Goal: Task Accomplishment & Management: Use online tool/utility

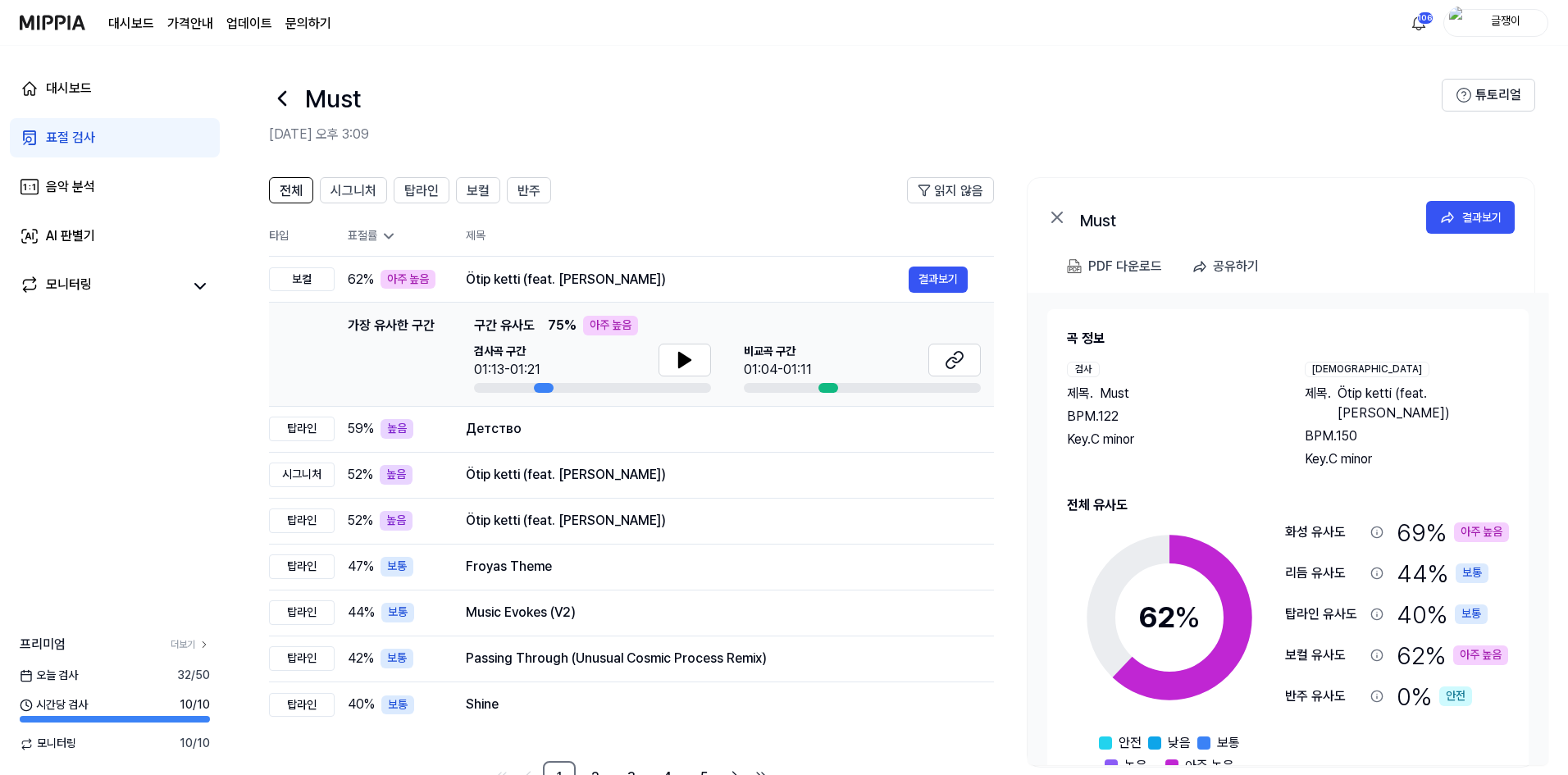
click at [65, 141] on div "표절 검사" at bounding box center [71, 137] width 49 height 20
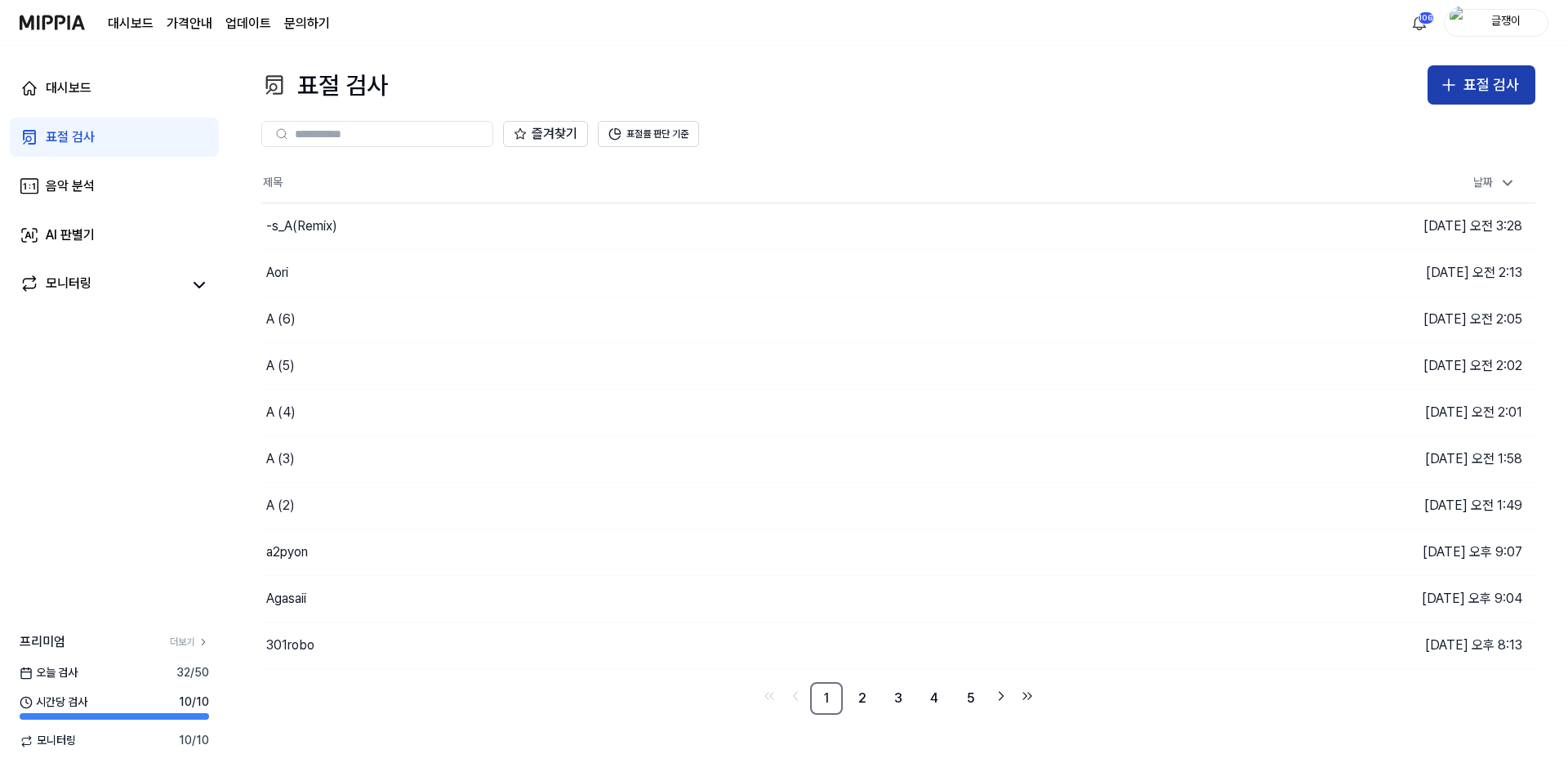
click at [1465, 93] on div "표절 검사" at bounding box center [1491, 85] width 56 height 24
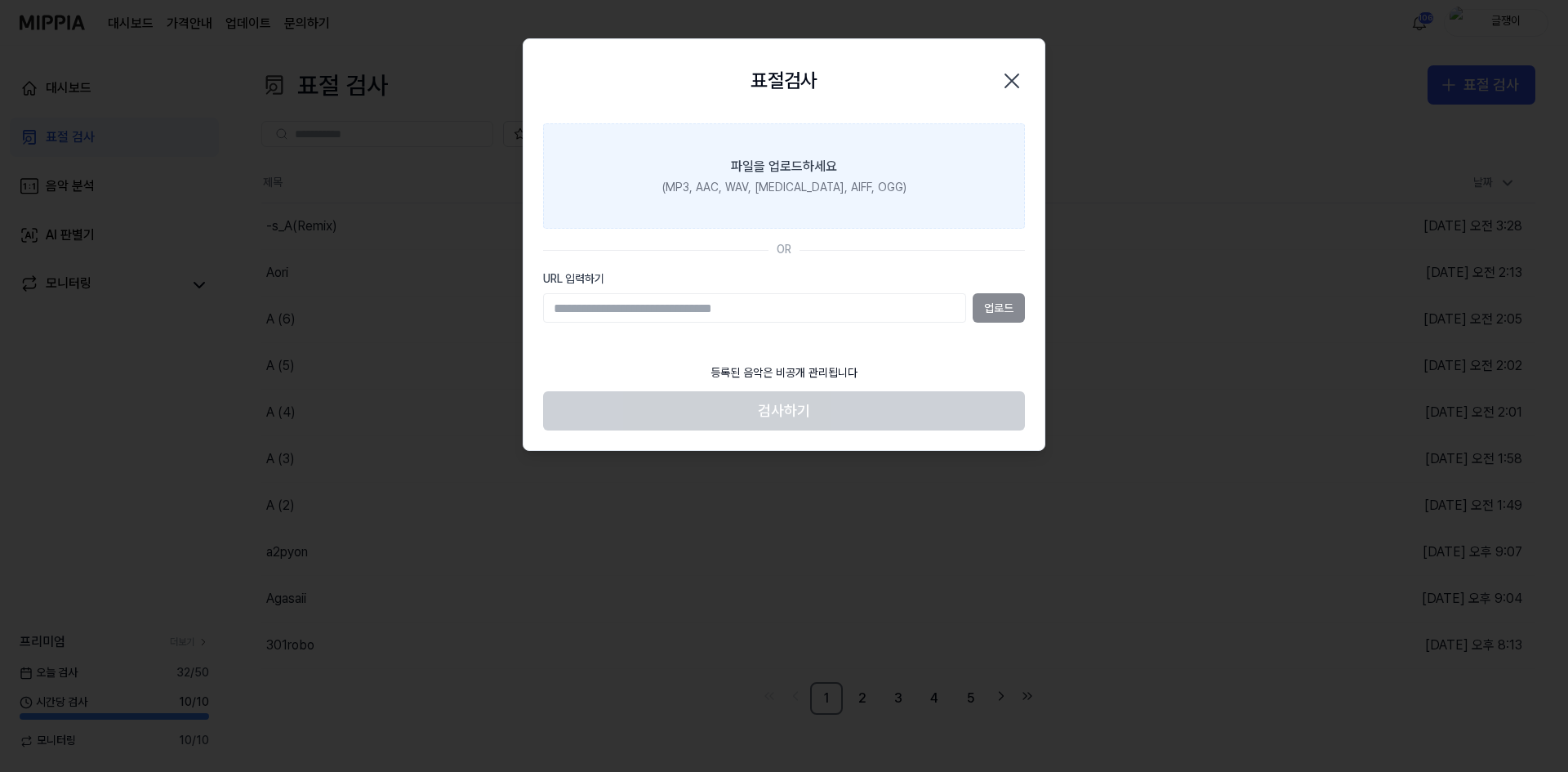
click at [769, 175] on label "파일을 업로드하세요 (MP3, AAC, WAV, [MEDICAL_DATA], AIFF, OGG)" at bounding box center [784, 176] width 482 height 107
click at [0, 0] on input "파일을 업로드하세요 (MP3, AAC, WAV, [MEDICAL_DATA], AIFF, OGG)" at bounding box center [0, 0] width 0 height 0
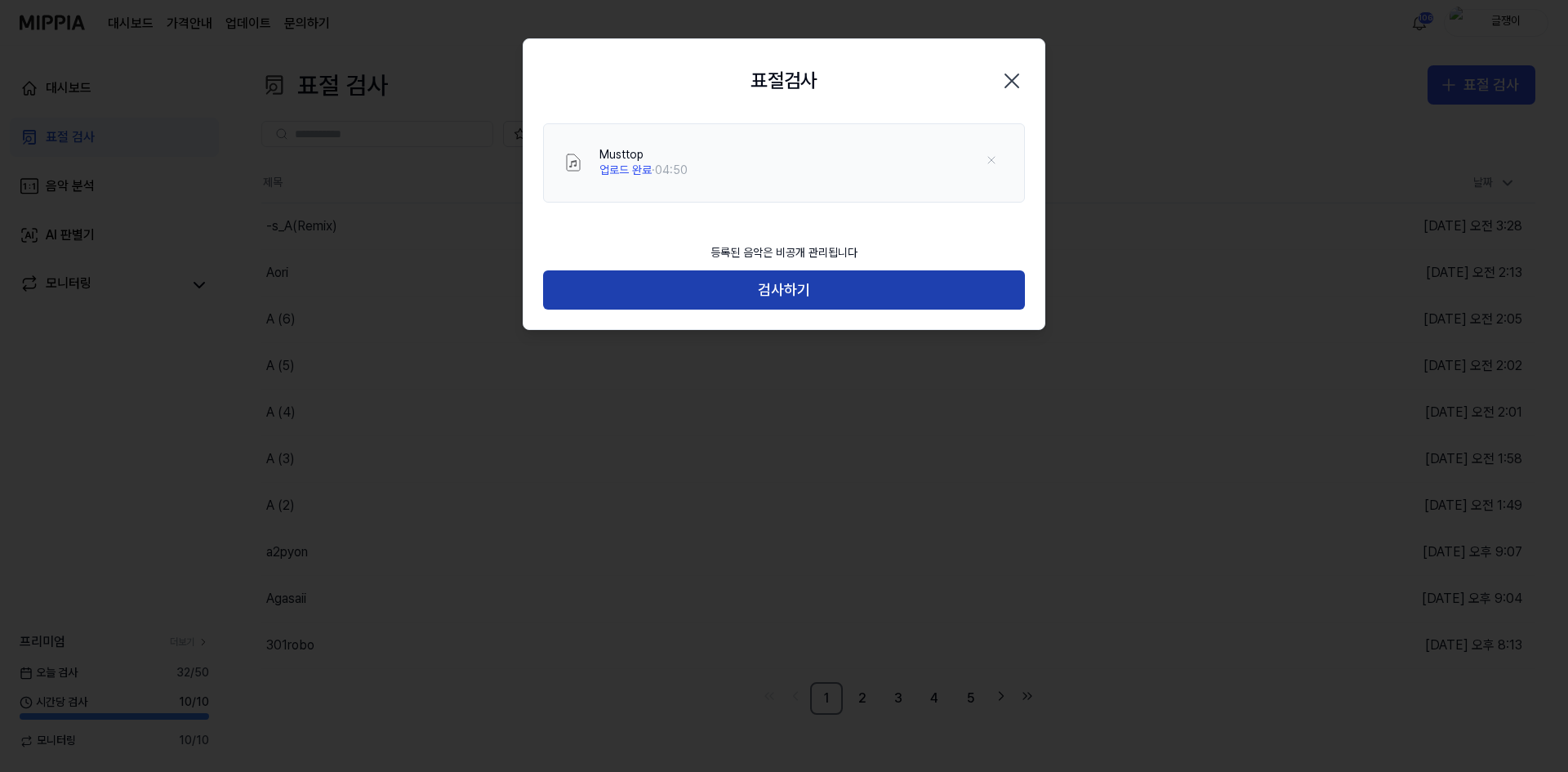
click at [790, 288] on button "검사하기" at bounding box center [784, 290] width 482 height 39
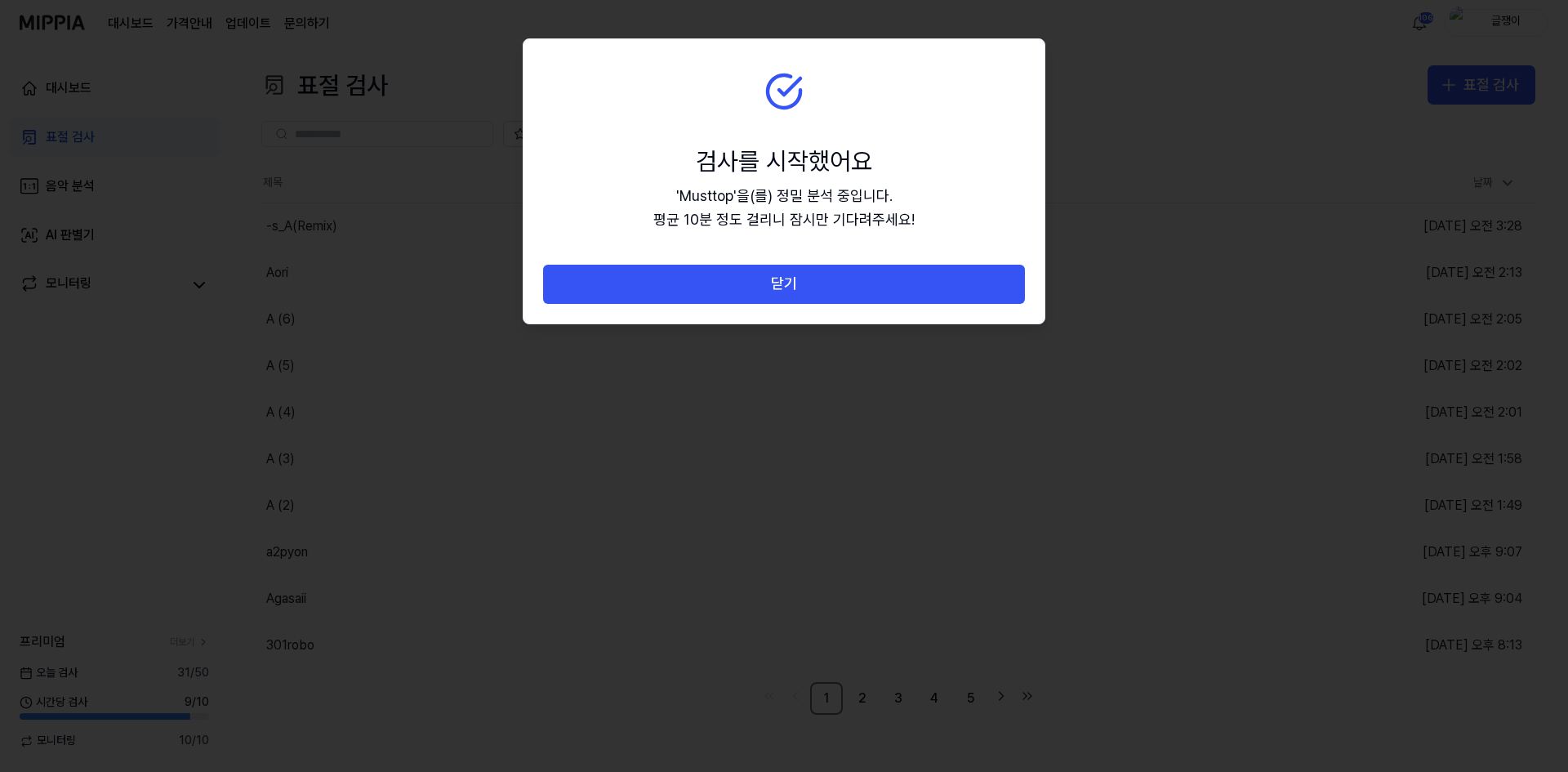
click at [790, 288] on button "닫기" at bounding box center [784, 284] width 482 height 39
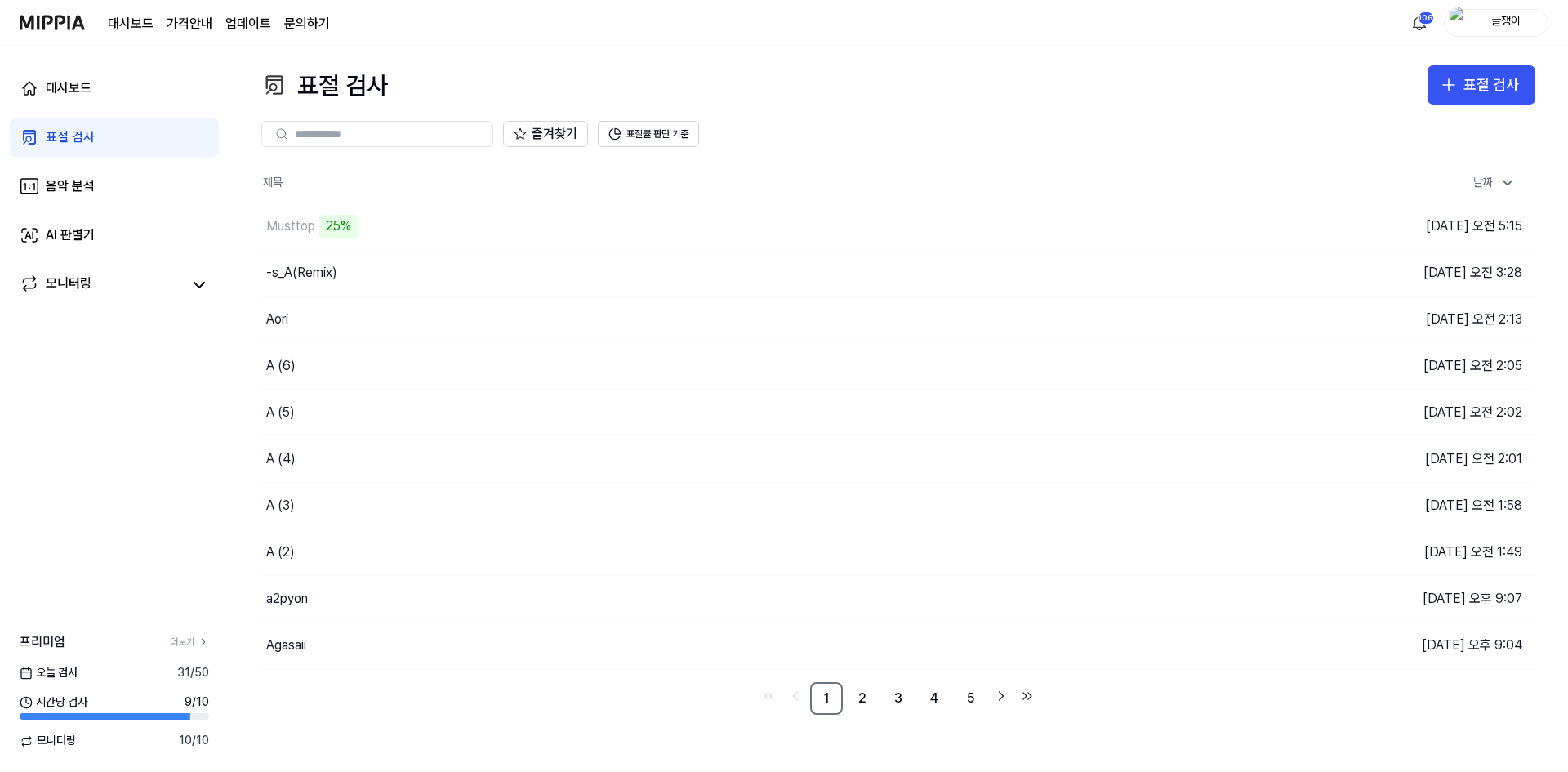
click at [865, 140] on div "즐겨찾기 표절률 판단 기준" at bounding box center [898, 134] width 1274 height 26
click at [1096, 220] on button "이동하기" at bounding box center [1116, 226] width 59 height 26
click at [962, 703] on link "5" at bounding box center [970, 698] width 33 height 33
click at [934, 694] on link "6" at bounding box center [934, 698] width 33 height 33
click at [903, 695] on link "5" at bounding box center [898, 698] width 33 height 33
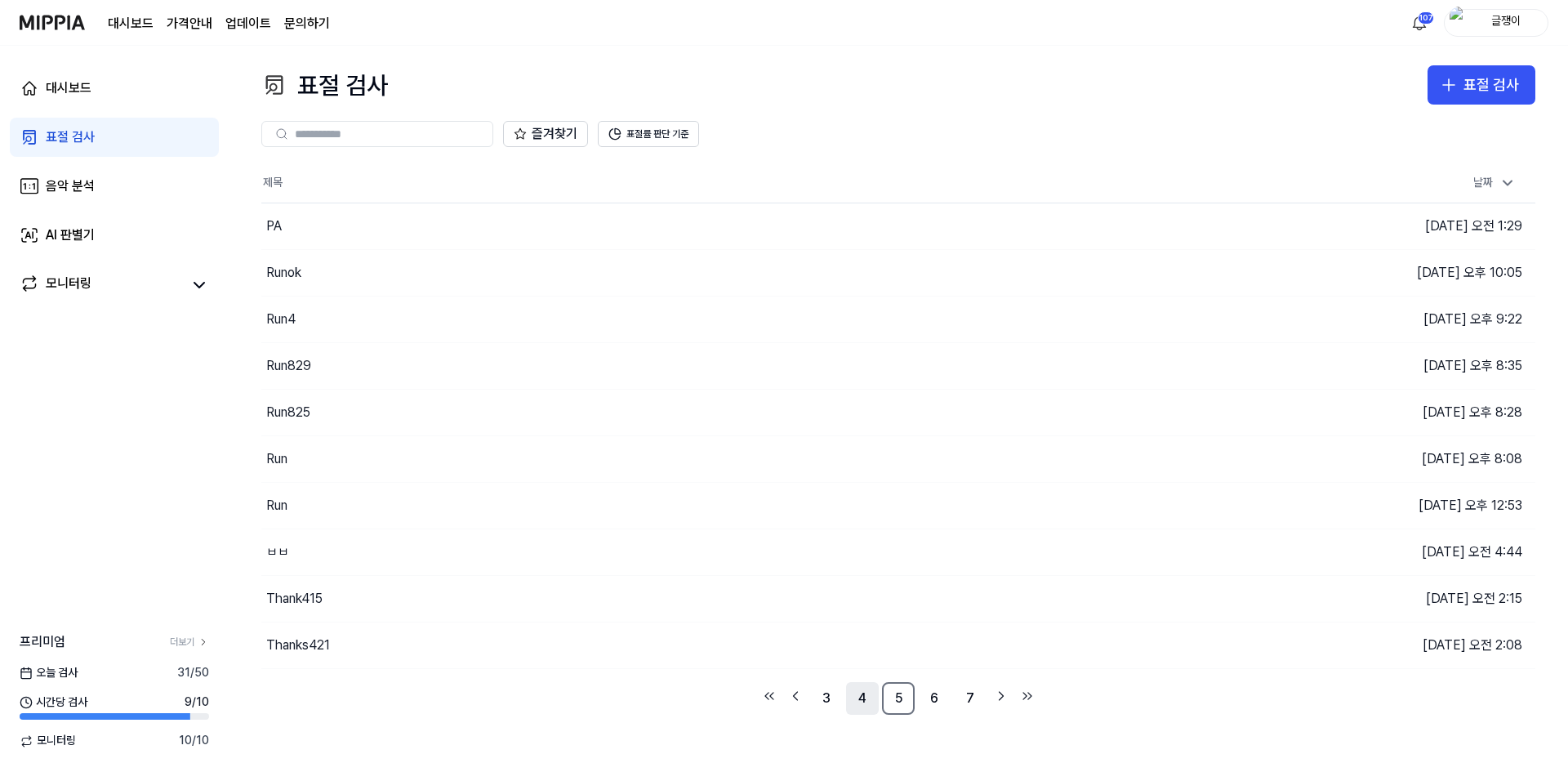
click at [865, 689] on link "4" at bounding box center [863, 698] width 33 height 33
click at [828, 698] on link "2" at bounding box center [827, 698] width 33 height 33
click at [995, 699] on icon "Go to next page" at bounding box center [1001, 696] width 16 height 20
click at [1099, 602] on button "이동하기" at bounding box center [1116, 599] width 59 height 26
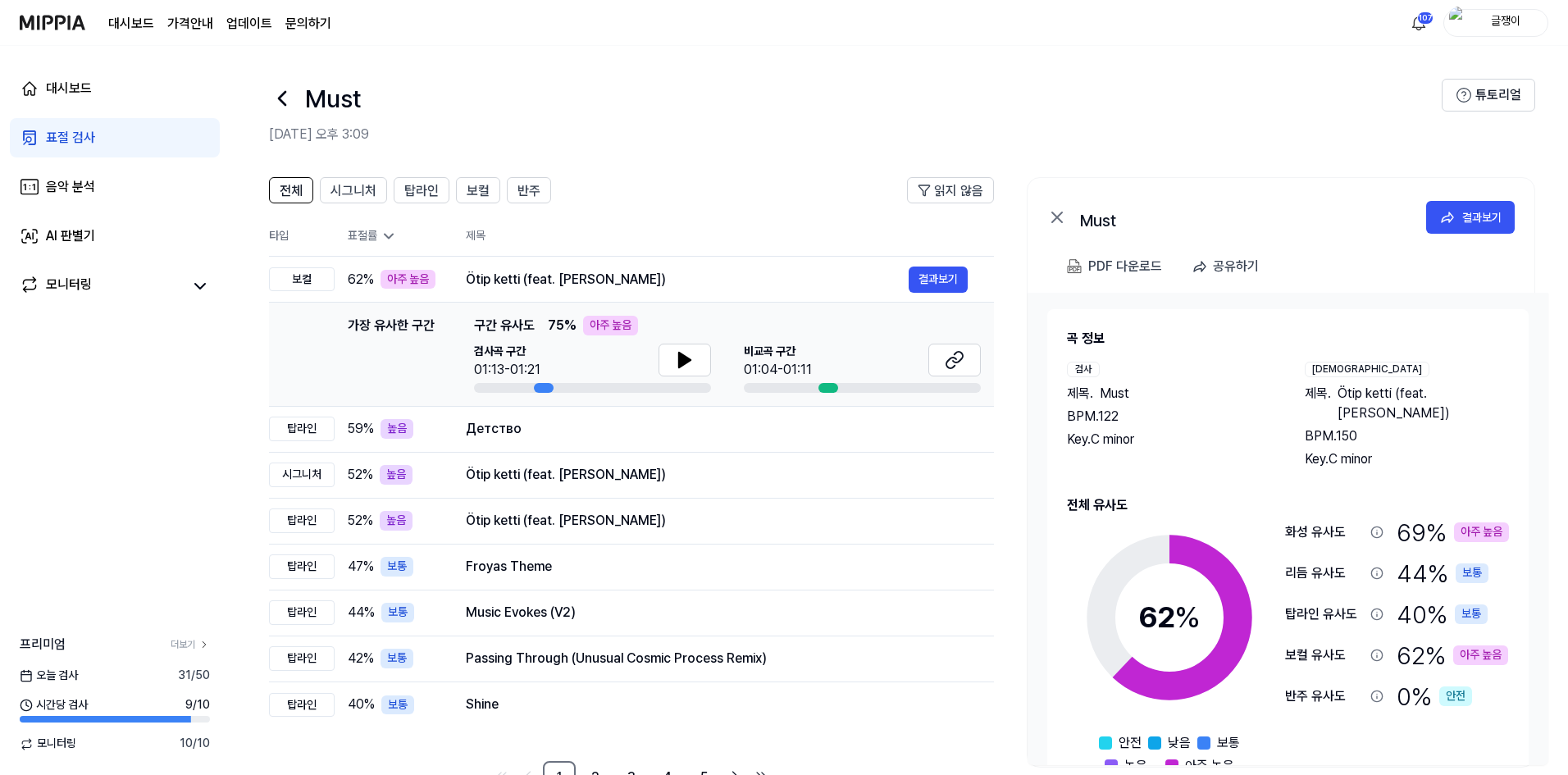
click at [280, 99] on icon at bounding box center [282, 99] width 7 height 13
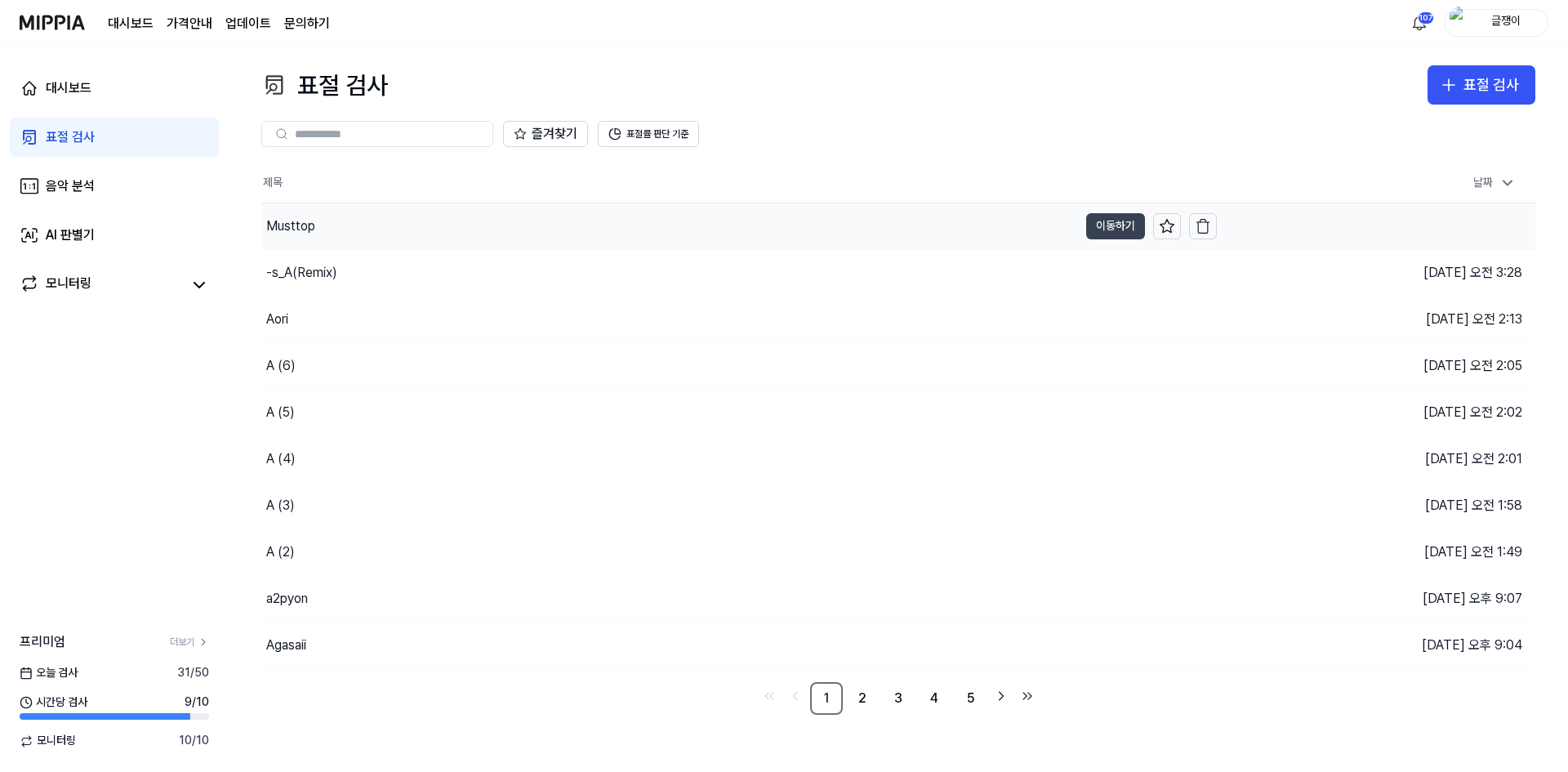
click at [1095, 227] on button "이동하기" at bounding box center [1116, 226] width 59 height 26
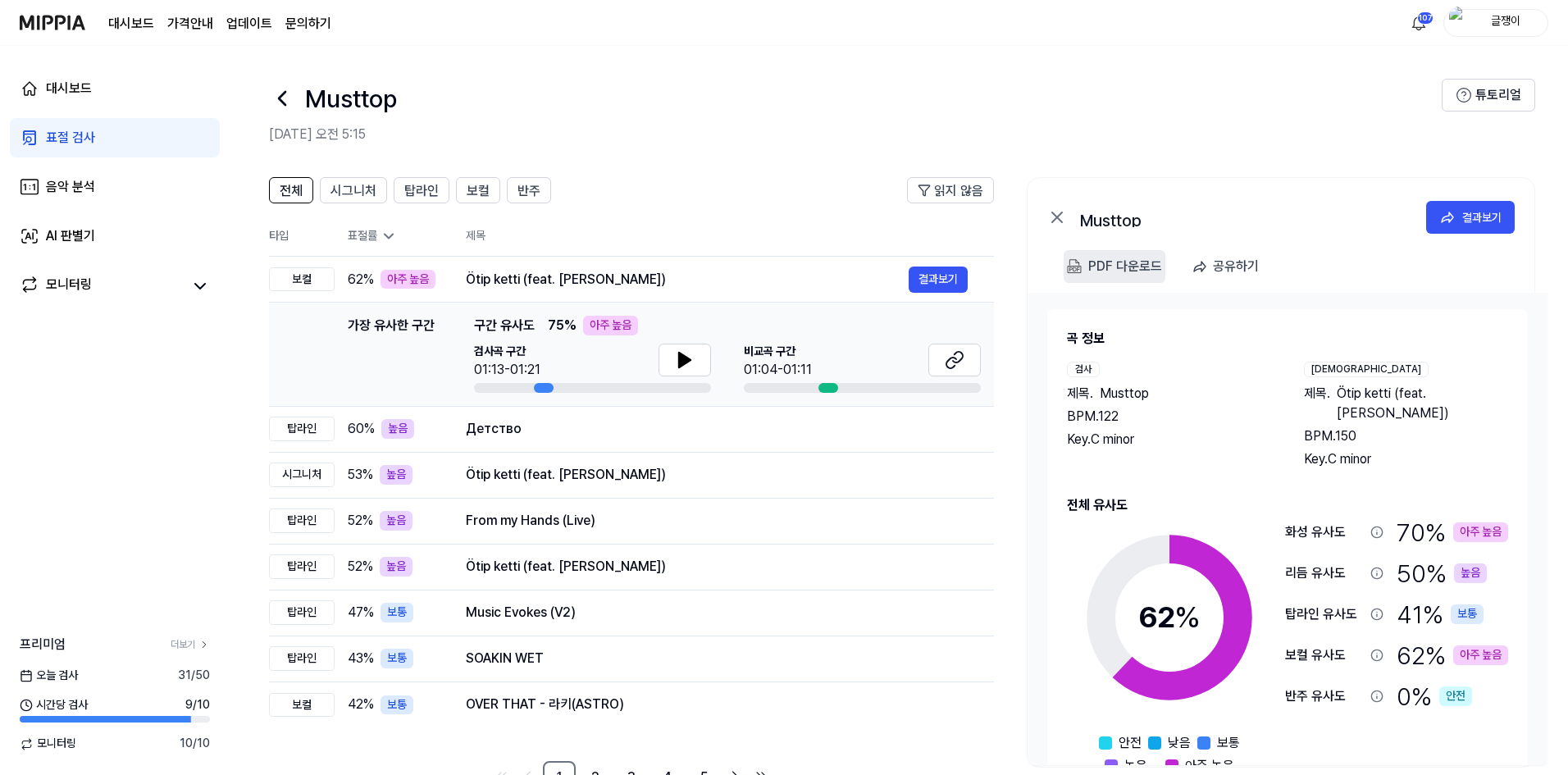
click at [1131, 267] on div "PDF 다운로드" at bounding box center [1125, 267] width 74 height 21
click at [814, 119] on div "Musttop [DATE] 오전 5:15" at bounding box center [855, 112] width 1172 height 66
click at [1113, 262] on div "PDF 다운로드" at bounding box center [1125, 267] width 74 height 21
drag, startPoint x: 523, startPoint y: 187, endPoint x: 491, endPoint y: 192, distance: 32.4
click at [522, 187] on span "반주" at bounding box center [529, 191] width 23 height 20
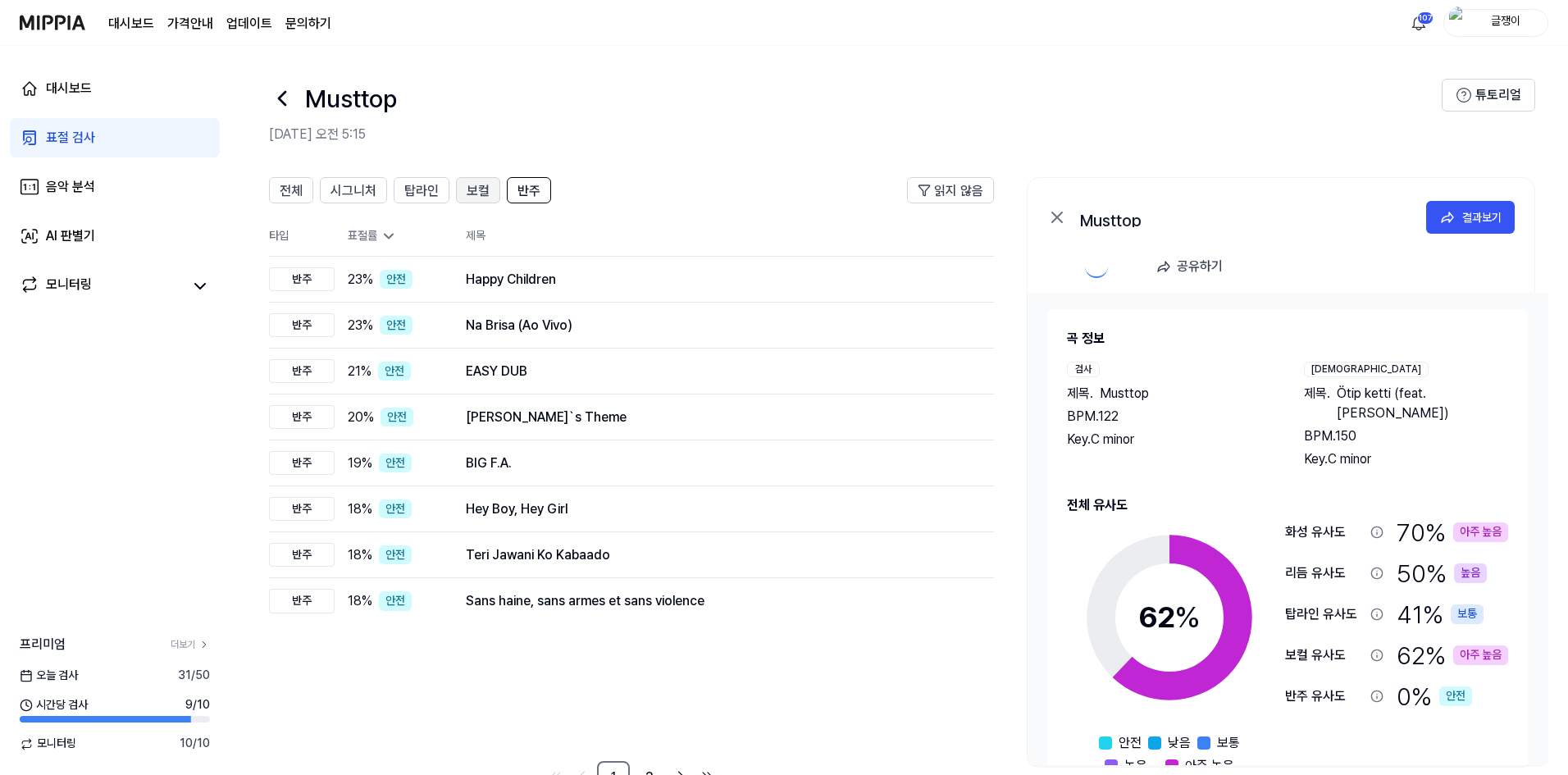
click at [482, 189] on span "보컬" at bounding box center [478, 191] width 23 height 20
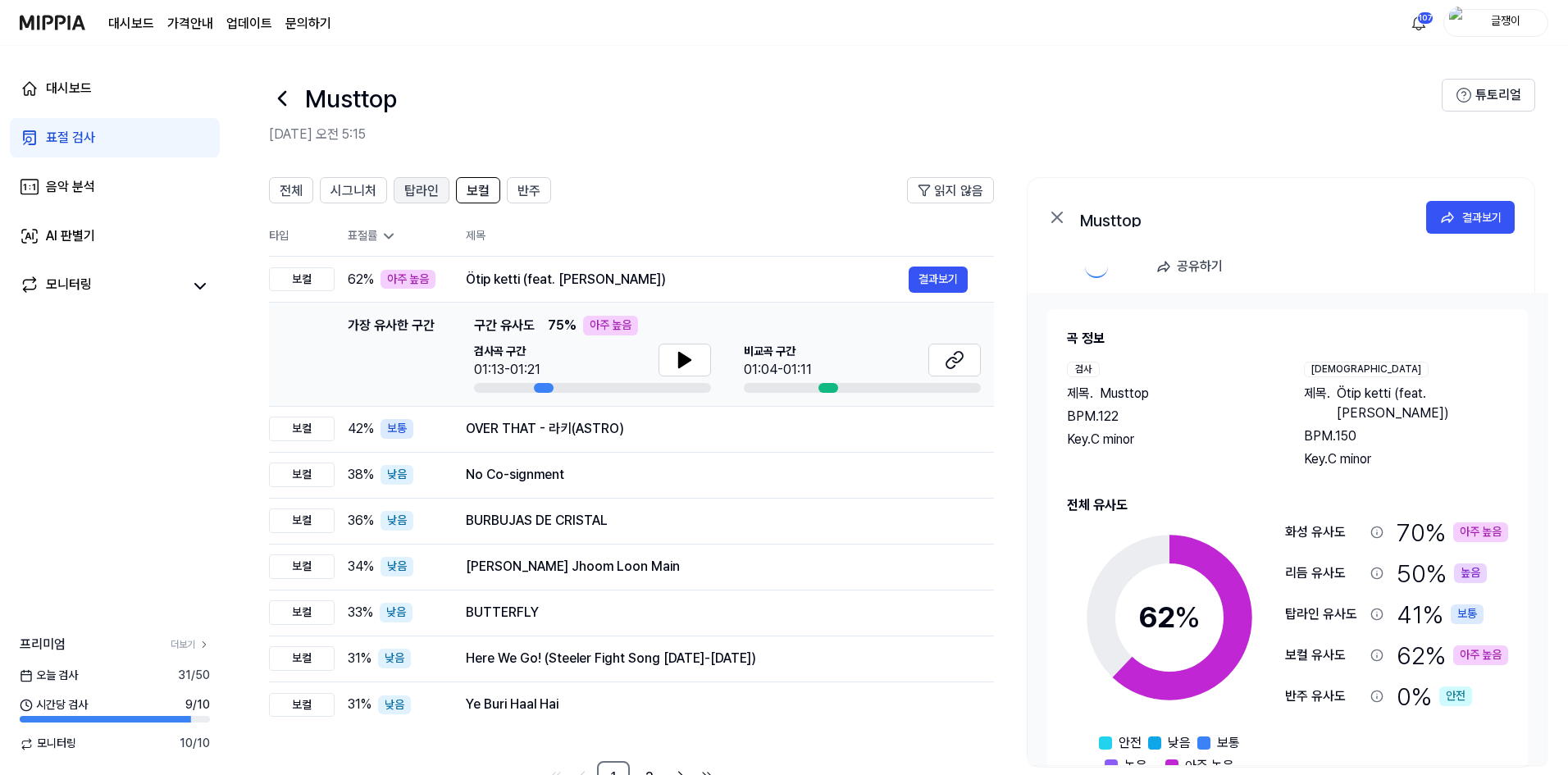
click at [421, 195] on span "탑라인" at bounding box center [421, 191] width 35 height 20
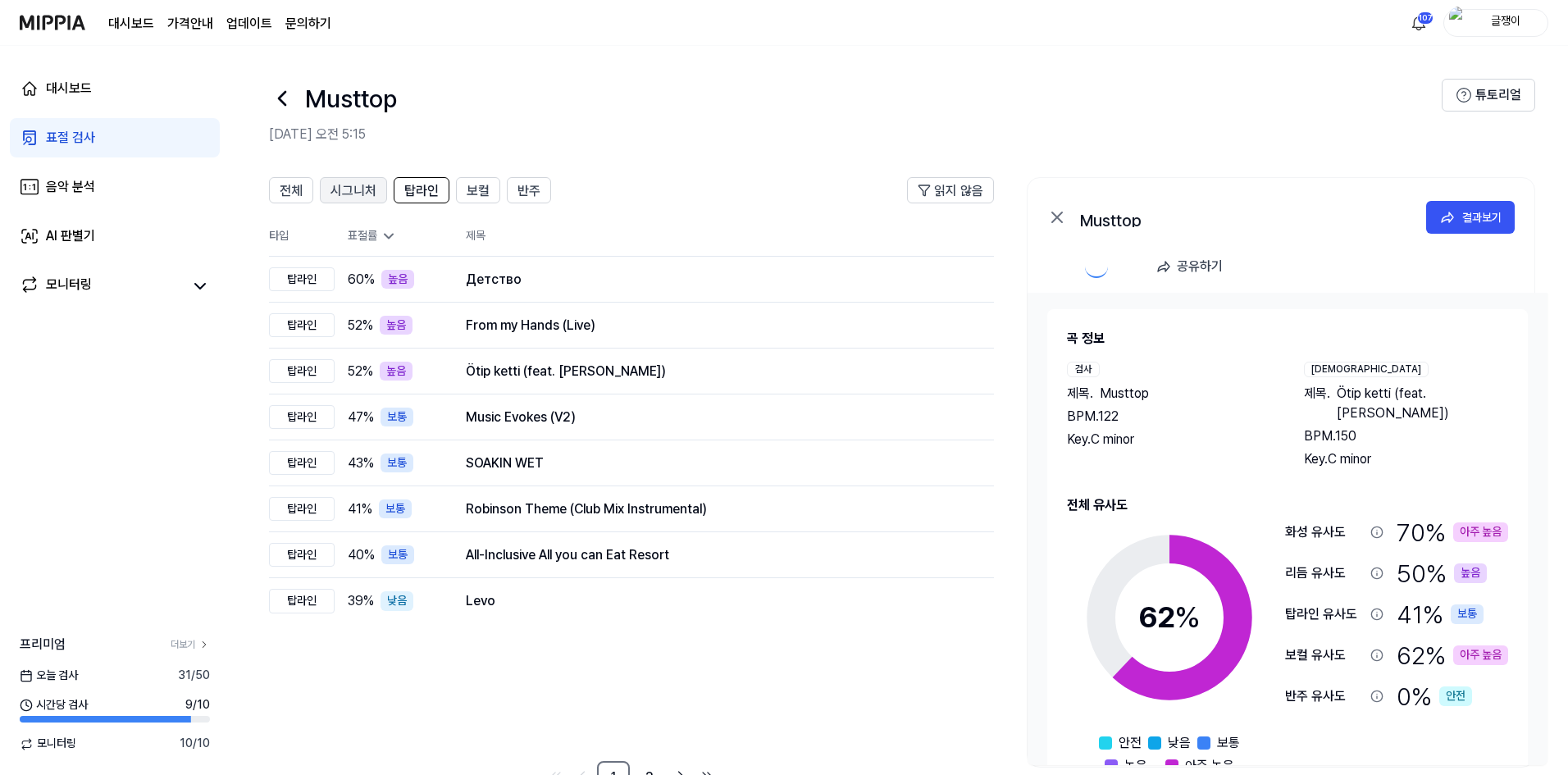
click at [355, 189] on span "시그니처" at bounding box center [354, 191] width 46 height 20
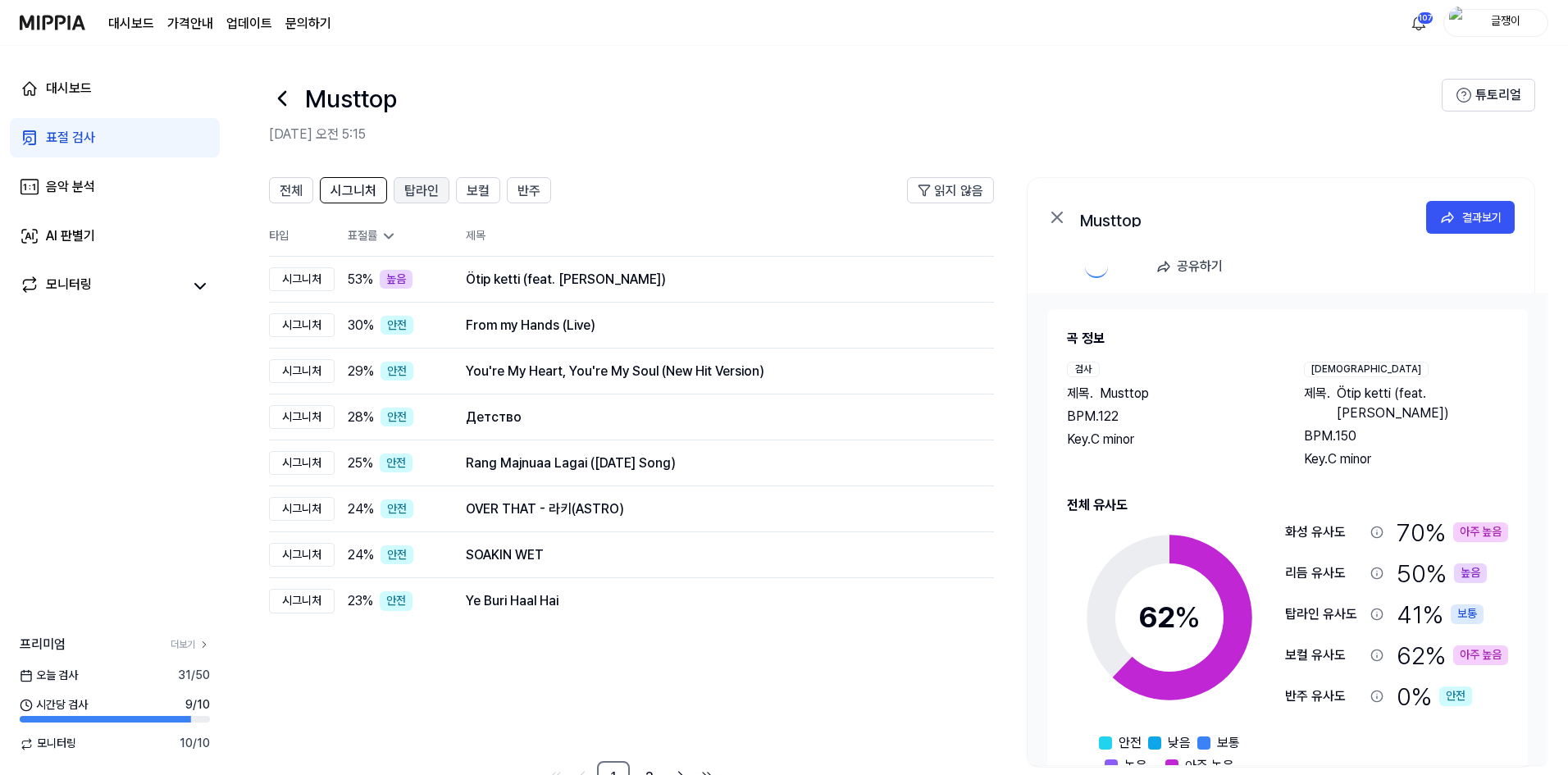
click at [412, 185] on span "탑라인" at bounding box center [421, 191] width 35 height 20
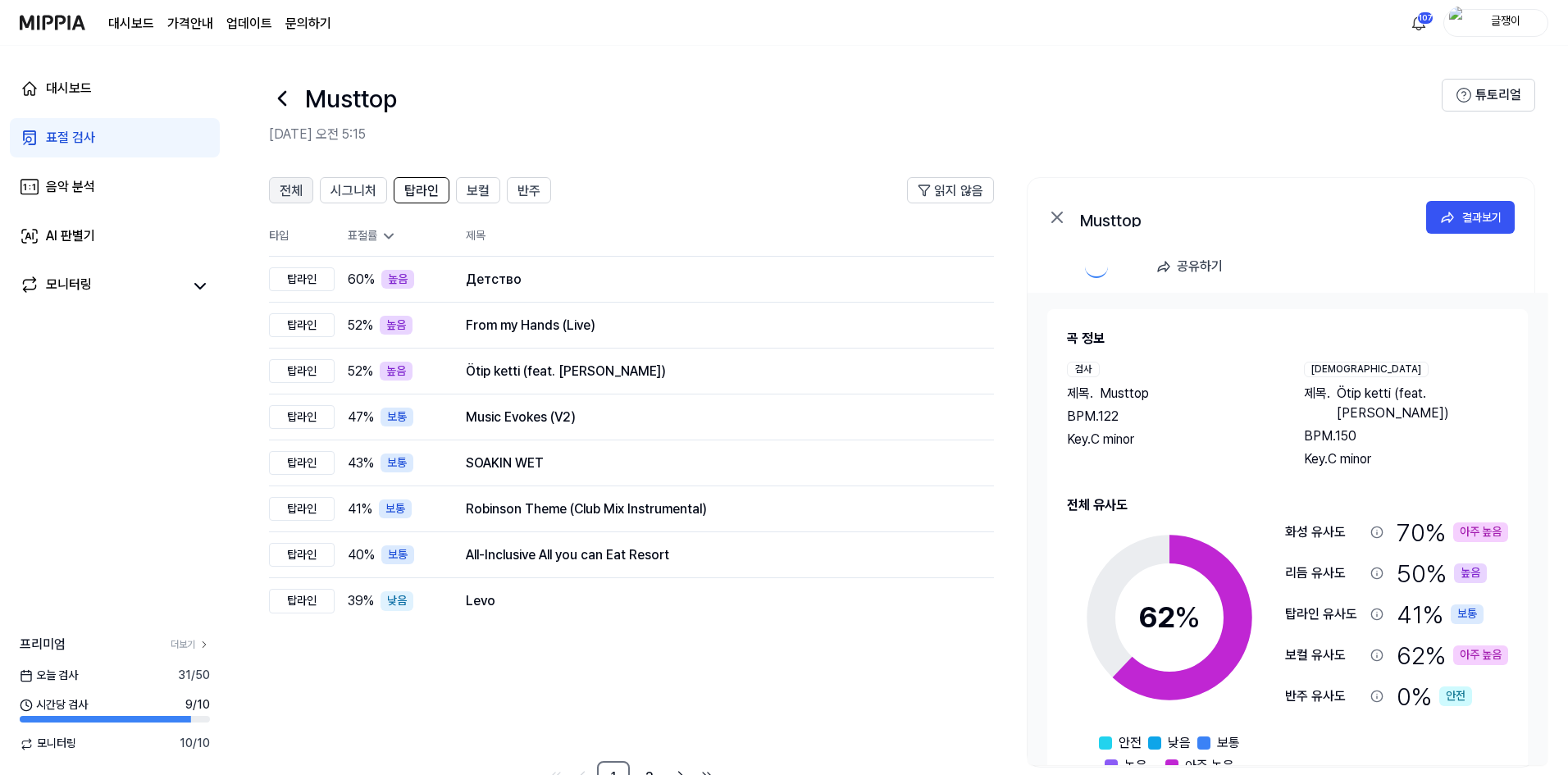
click at [283, 186] on span "전체" at bounding box center [291, 191] width 23 height 20
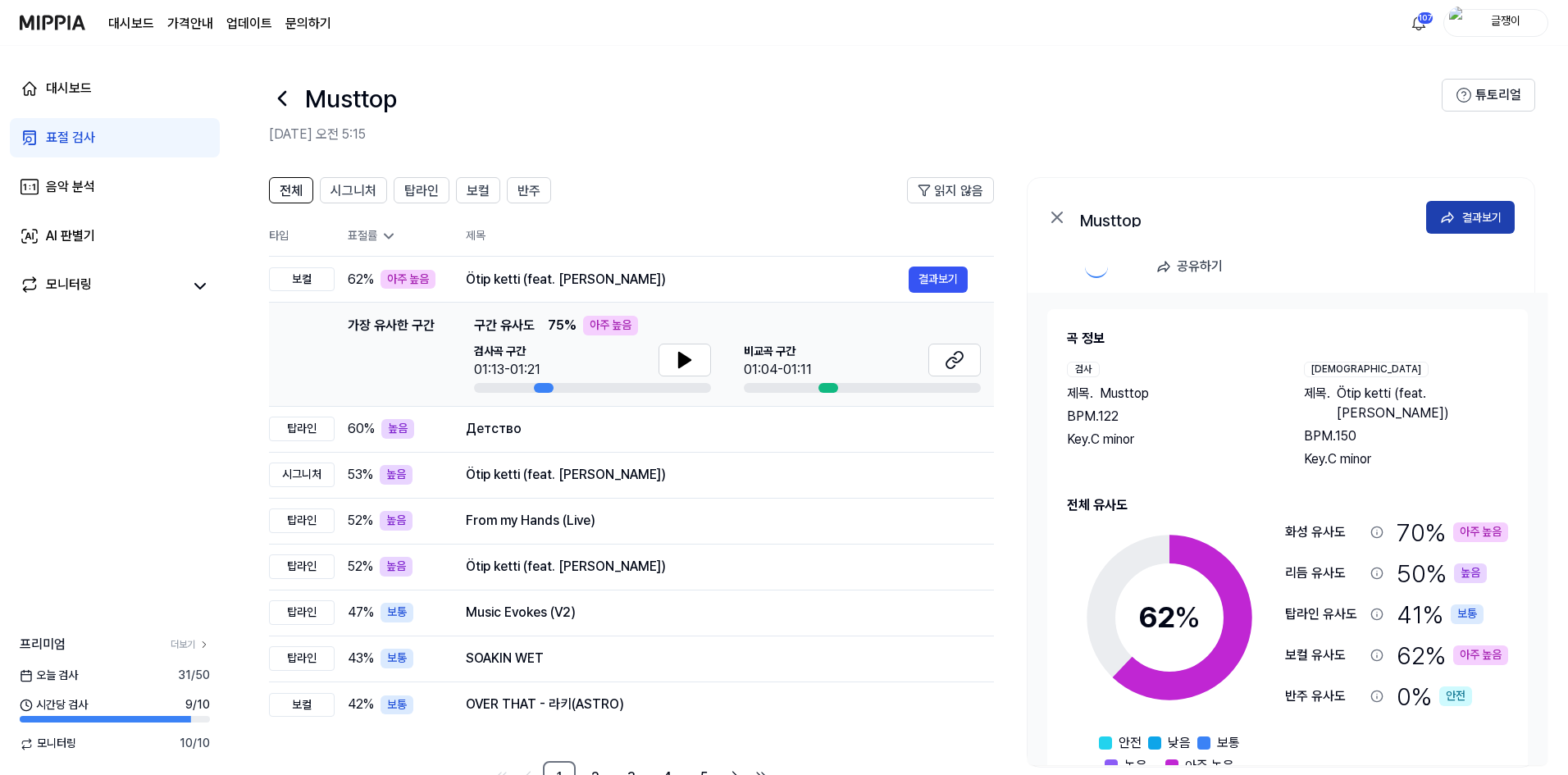
click at [1468, 218] on div "결과보기" at bounding box center [1482, 217] width 39 height 18
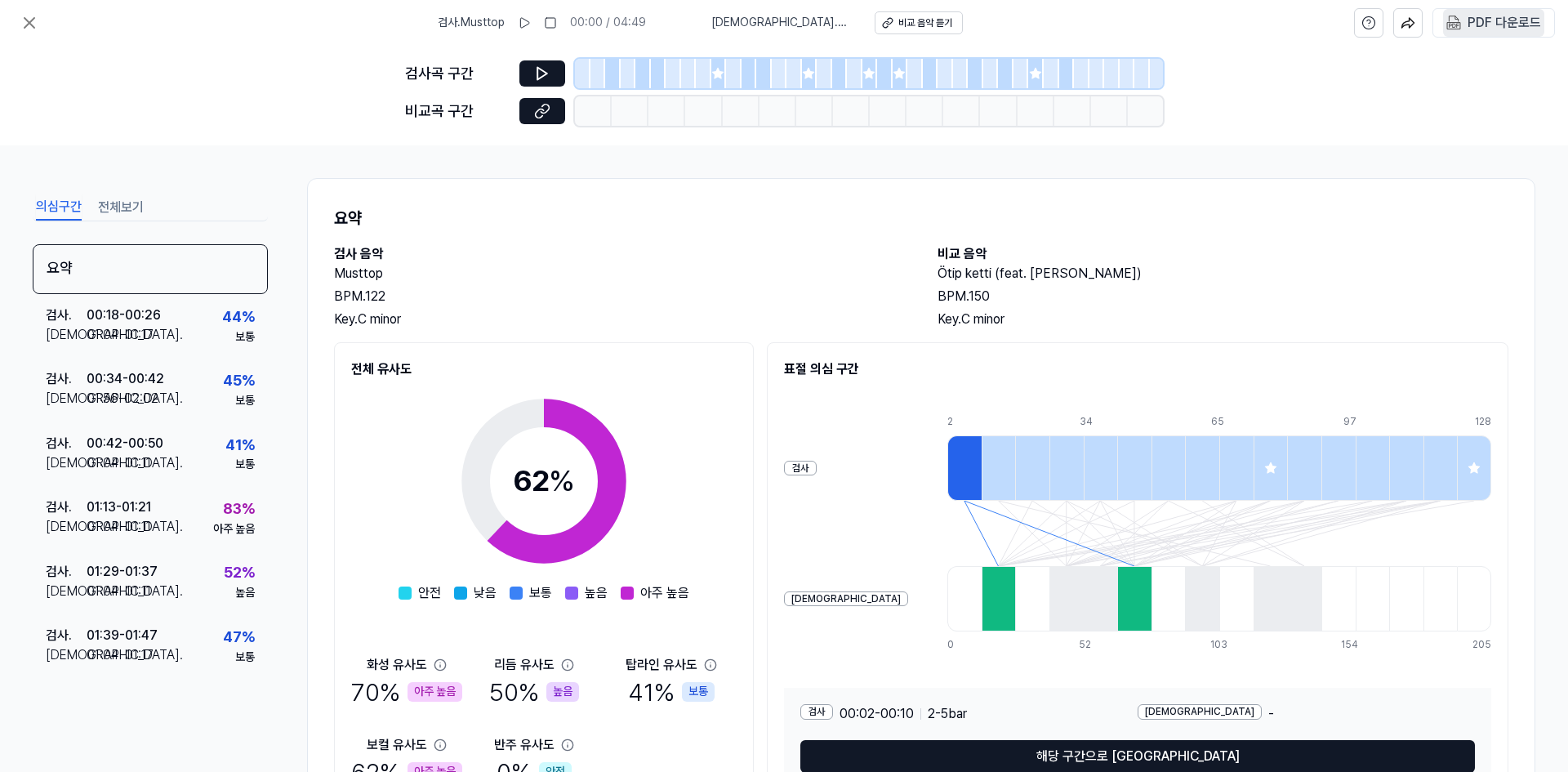
click at [1482, 28] on div "PDF 다운로드" at bounding box center [1504, 23] width 74 height 21
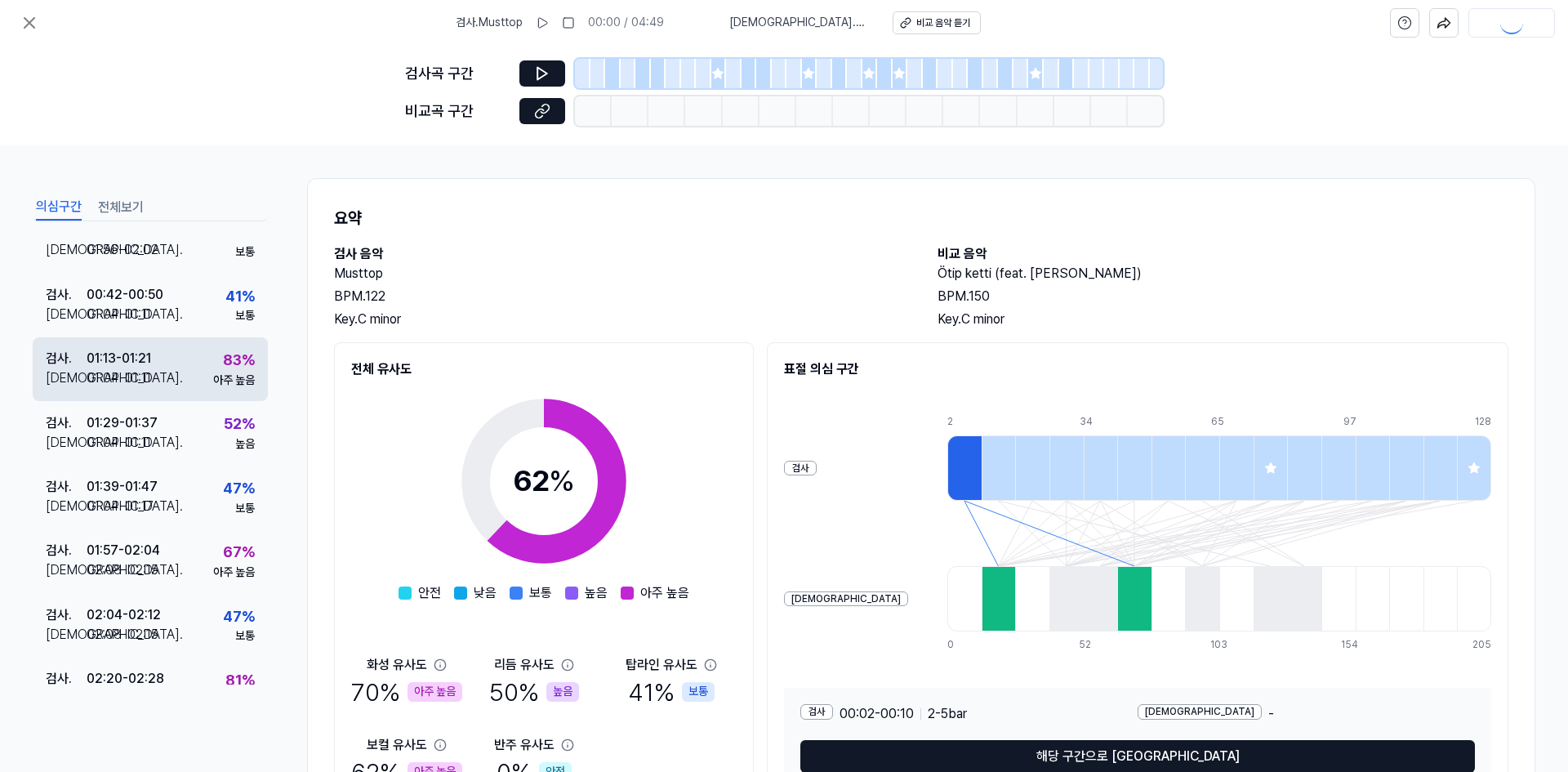
scroll to position [163, 0]
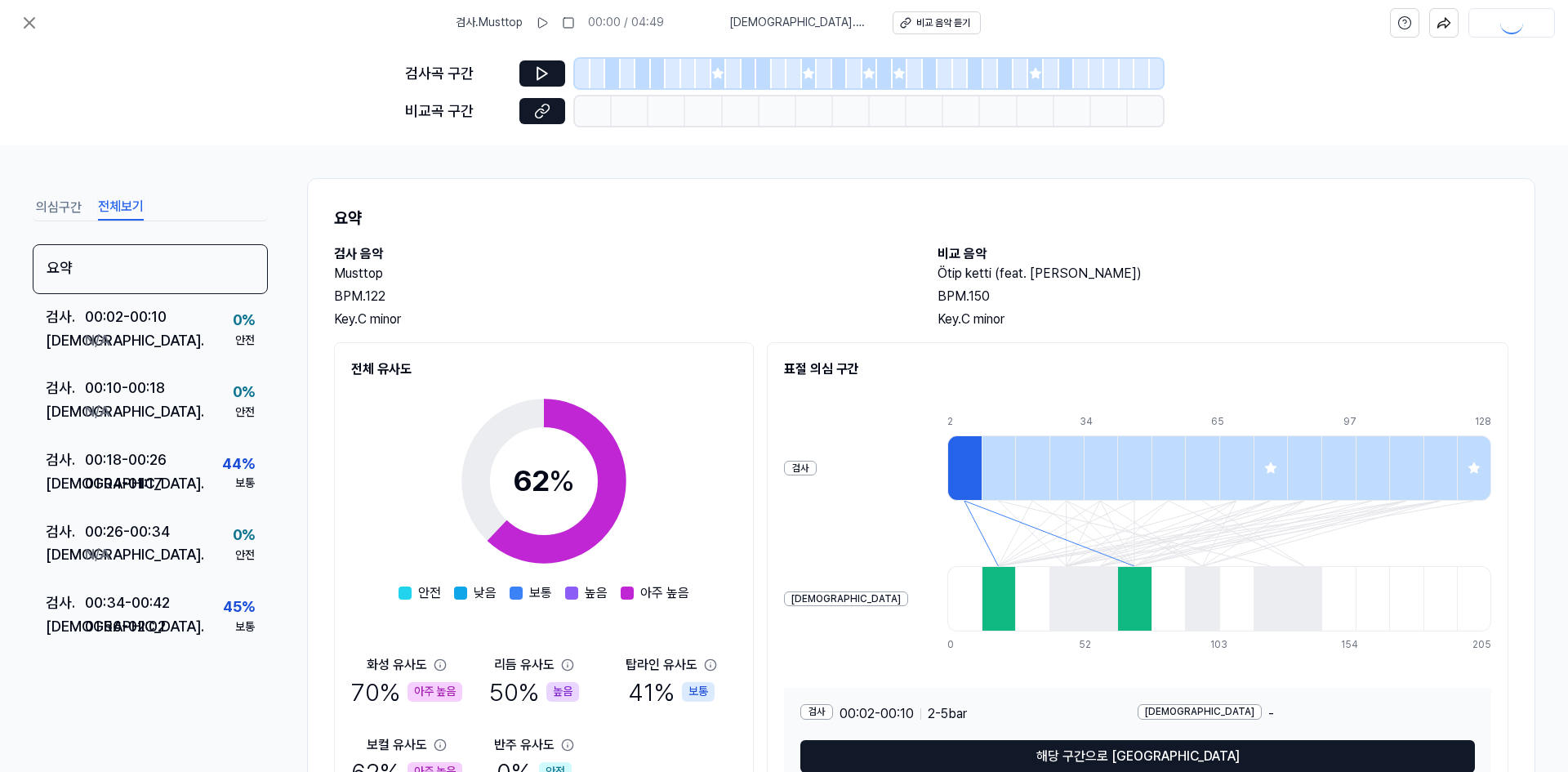
click at [111, 206] on button "전체보기" at bounding box center [121, 207] width 46 height 26
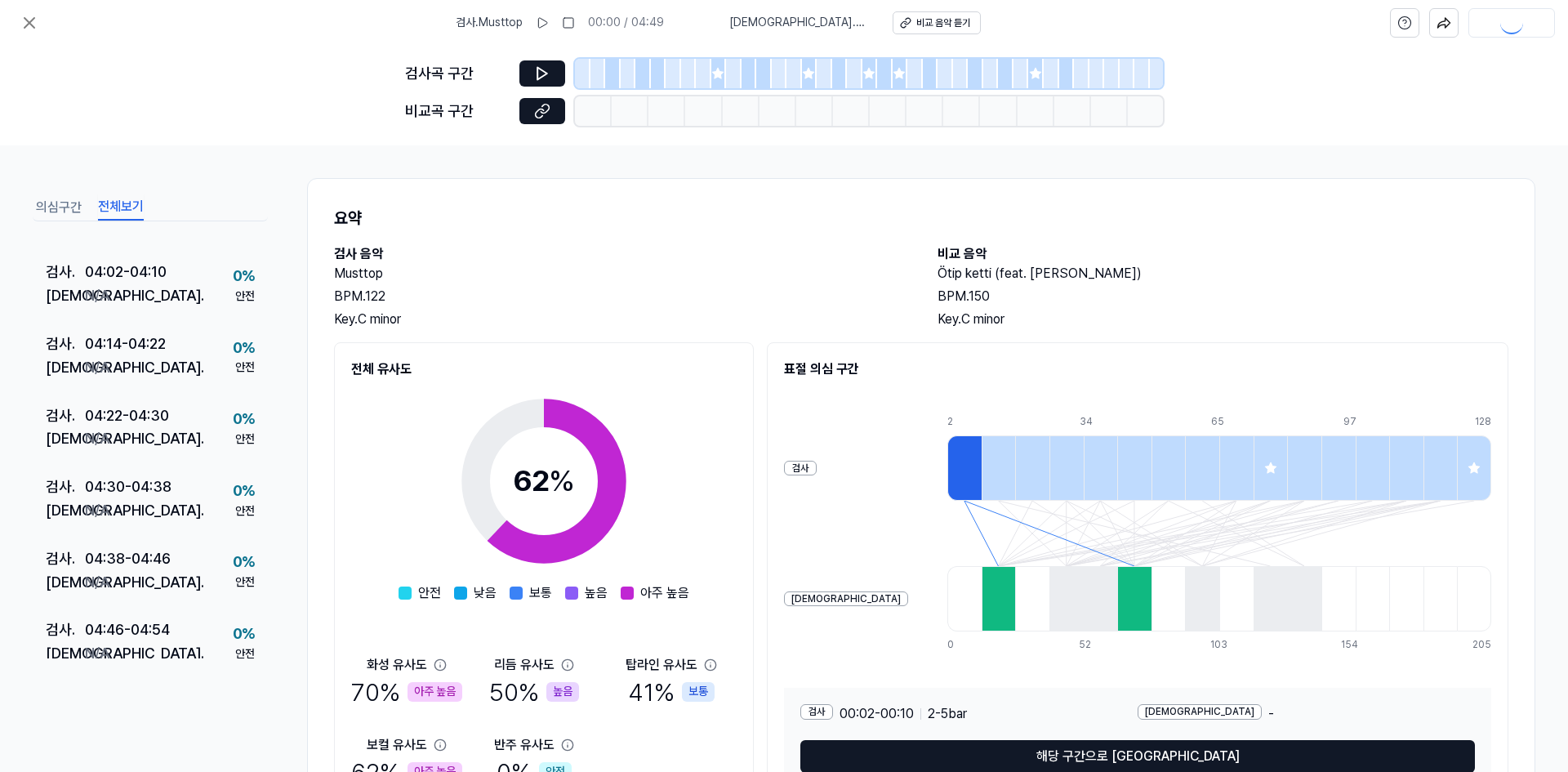
scroll to position [2426, 0]
